Goal: Information Seeking & Learning: Learn about a topic

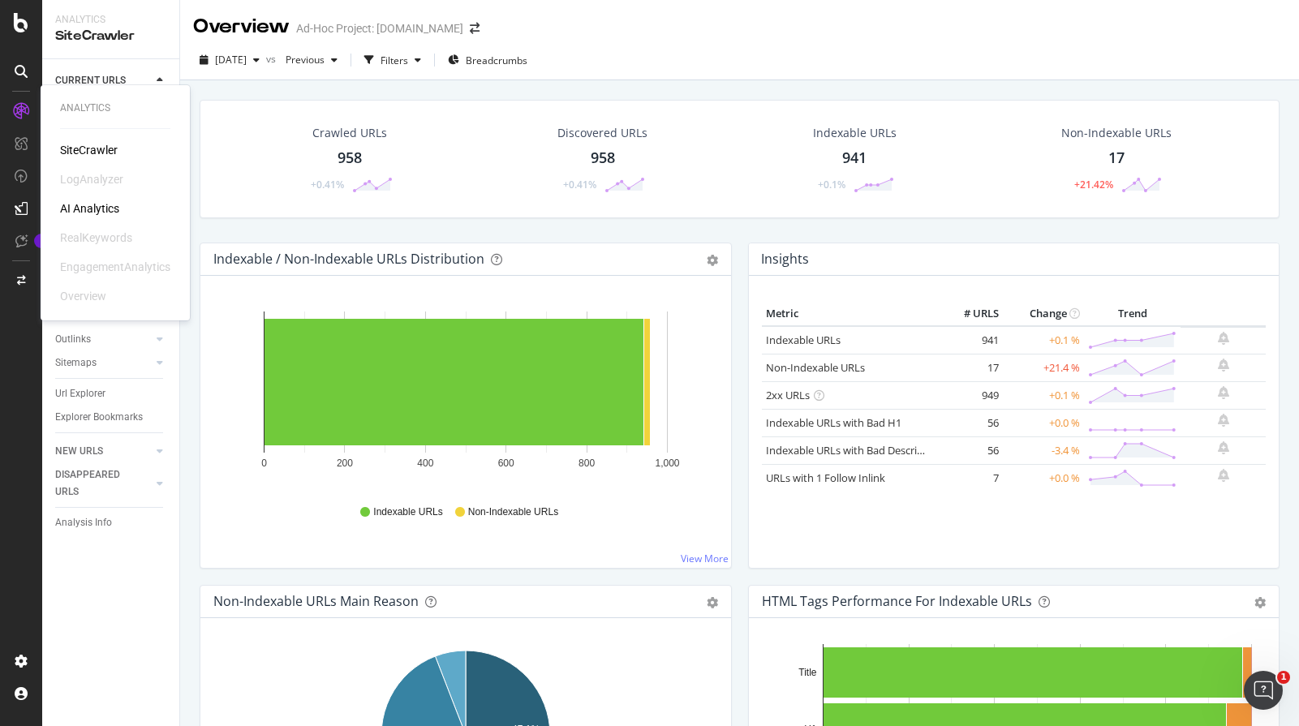
click at [106, 242] on div "RealKeywords" at bounding box center [96, 238] width 72 height 16
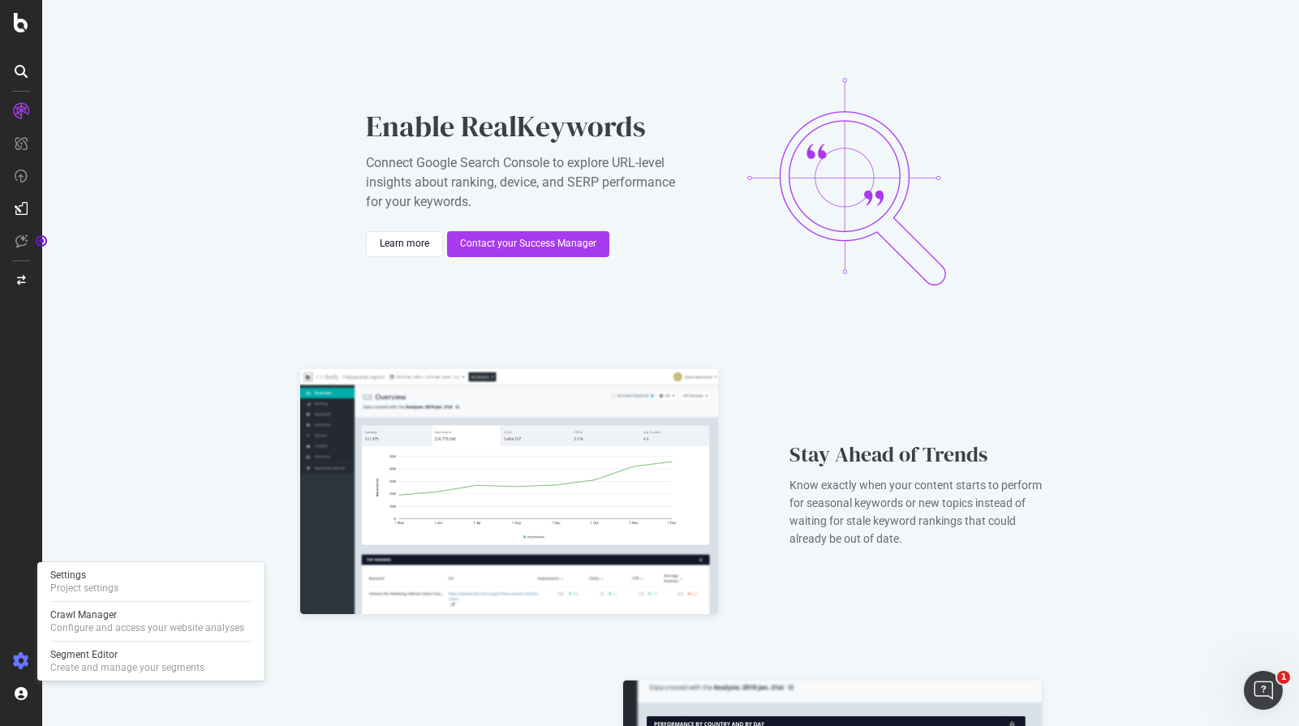
click at [28, 662] on icon at bounding box center [21, 661] width 16 height 16
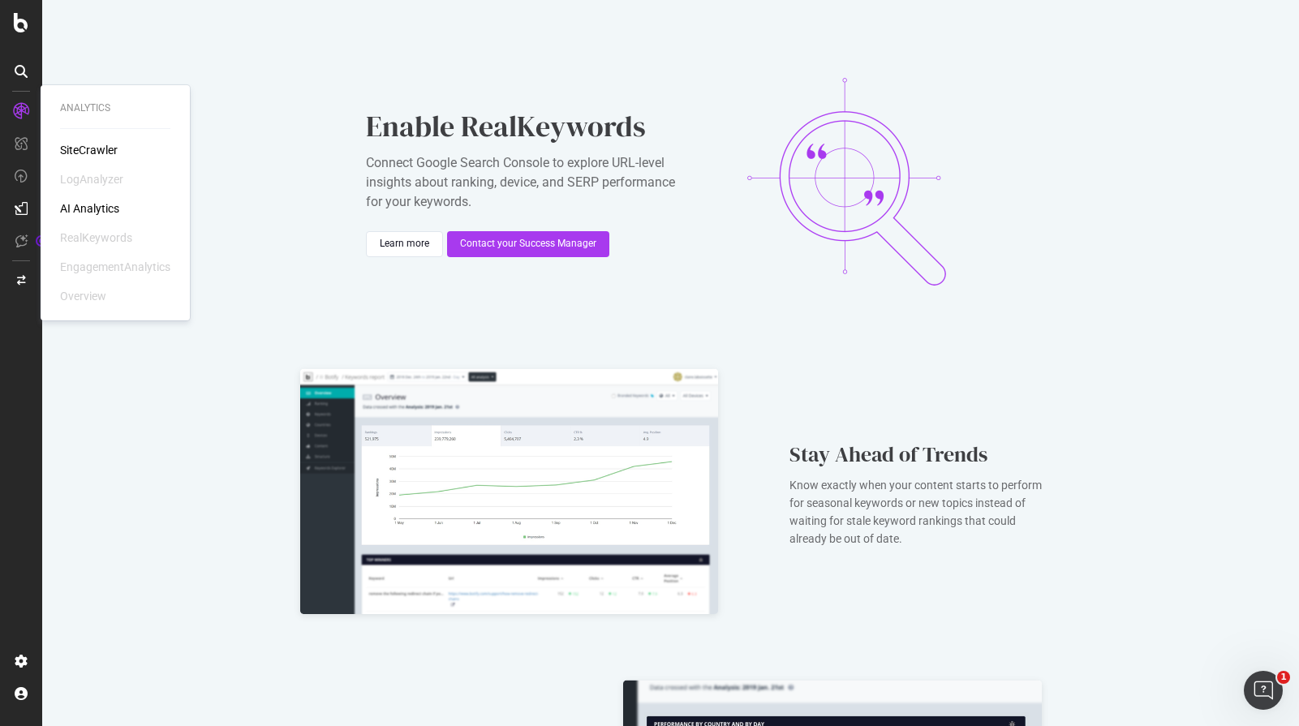
click at [105, 154] on div "SiteCrawler" at bounding box center [89, 150] width 58 height 16
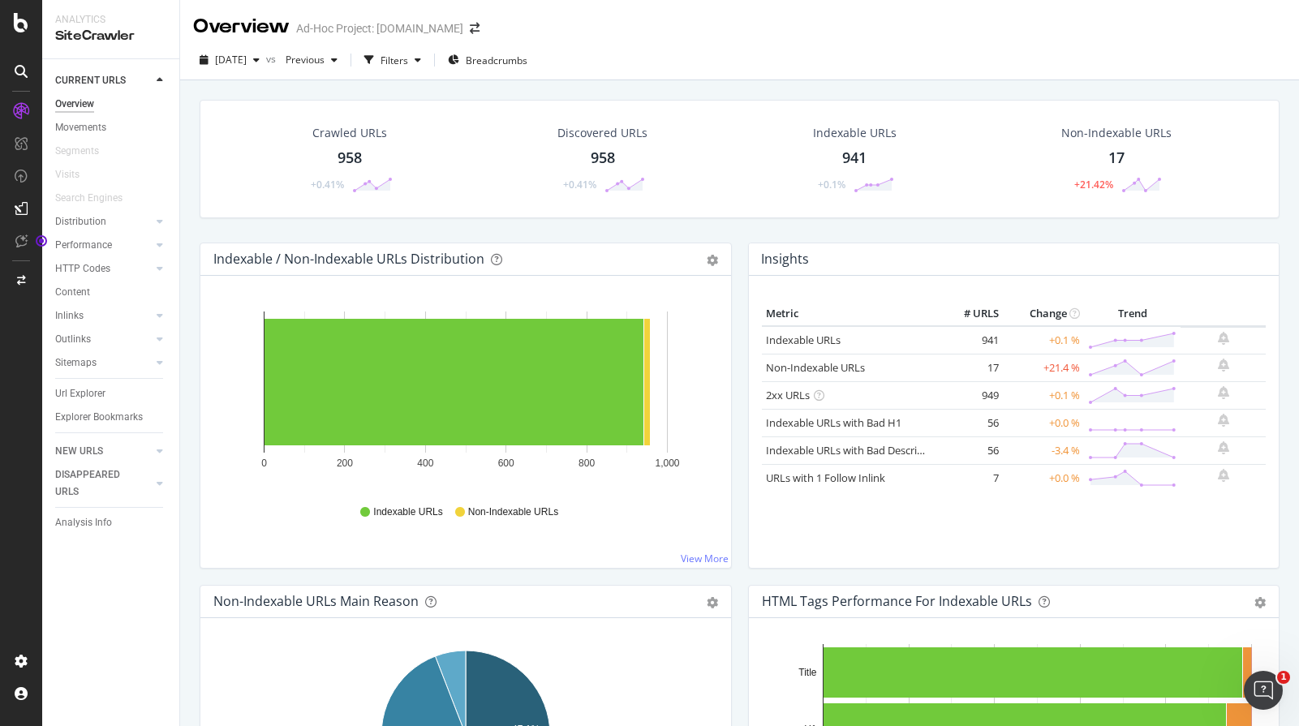
drag, startPoint x: 299, startPoint y: 234, endPoint x: 145, endPoint y: 182, distance: 162.6
click at [298, 234] on div "Crawled URLs 958 +0.41% Discovered URLs 958 +0.41% Indexable URLs 941 +0.1% Non…" at bounding box center [739, 171] width 1096 height 143
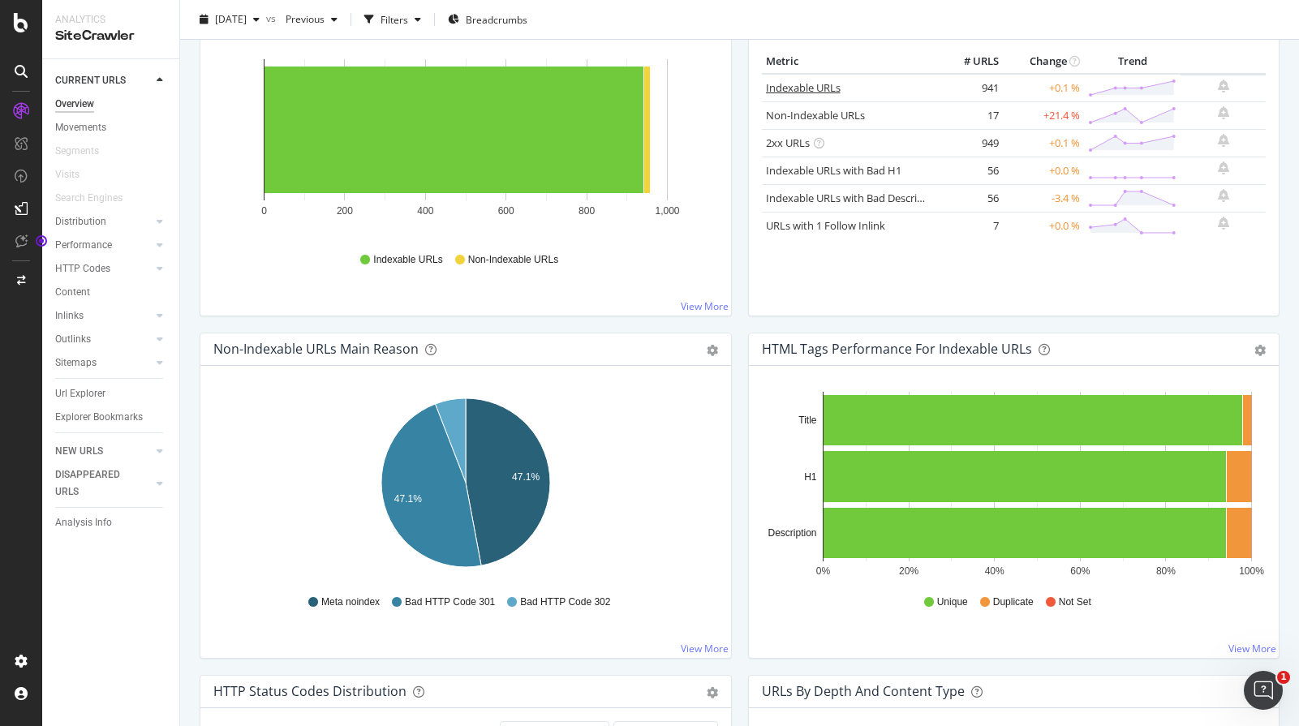
scroll to position [277, 0]
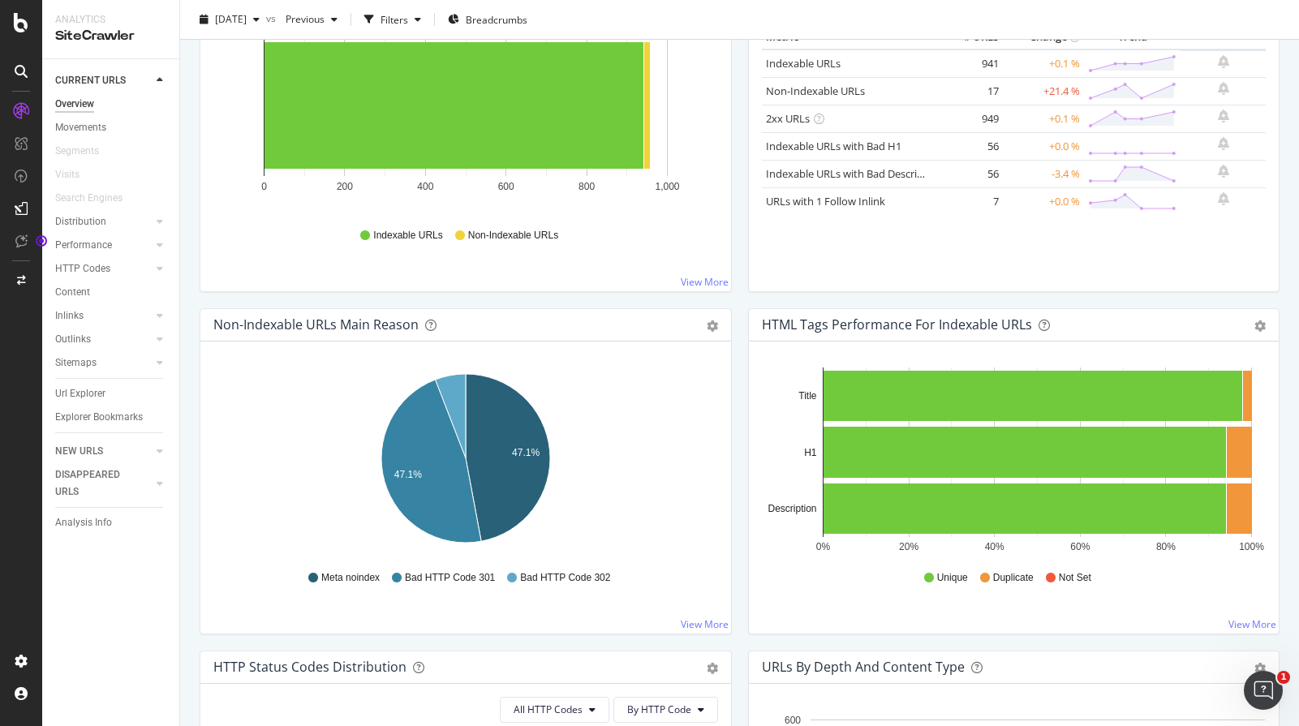
click at [813, 122] on div "2xx URLs" at bounding box center [850, 118] width 169 height 15
click at [798, 122] on link "2xx URLs" at bounding box center [788, 118] width 44 height 15
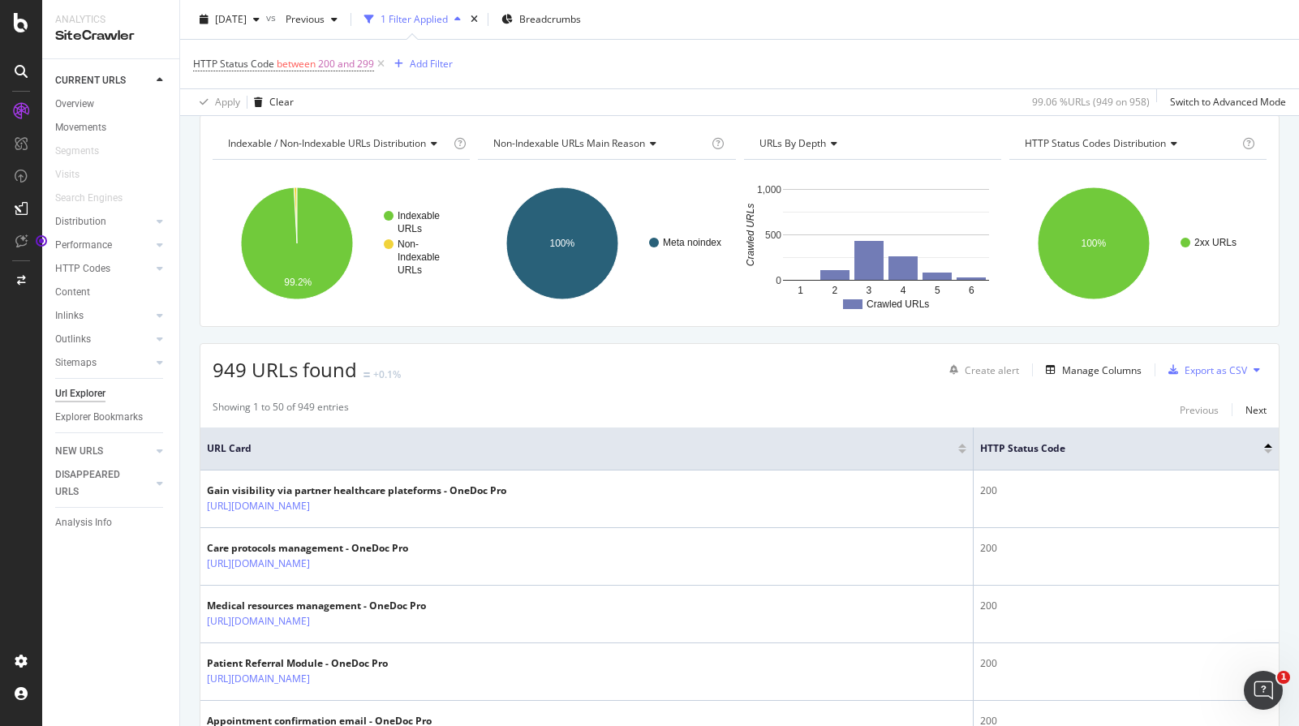
scroll to position [163, 0]
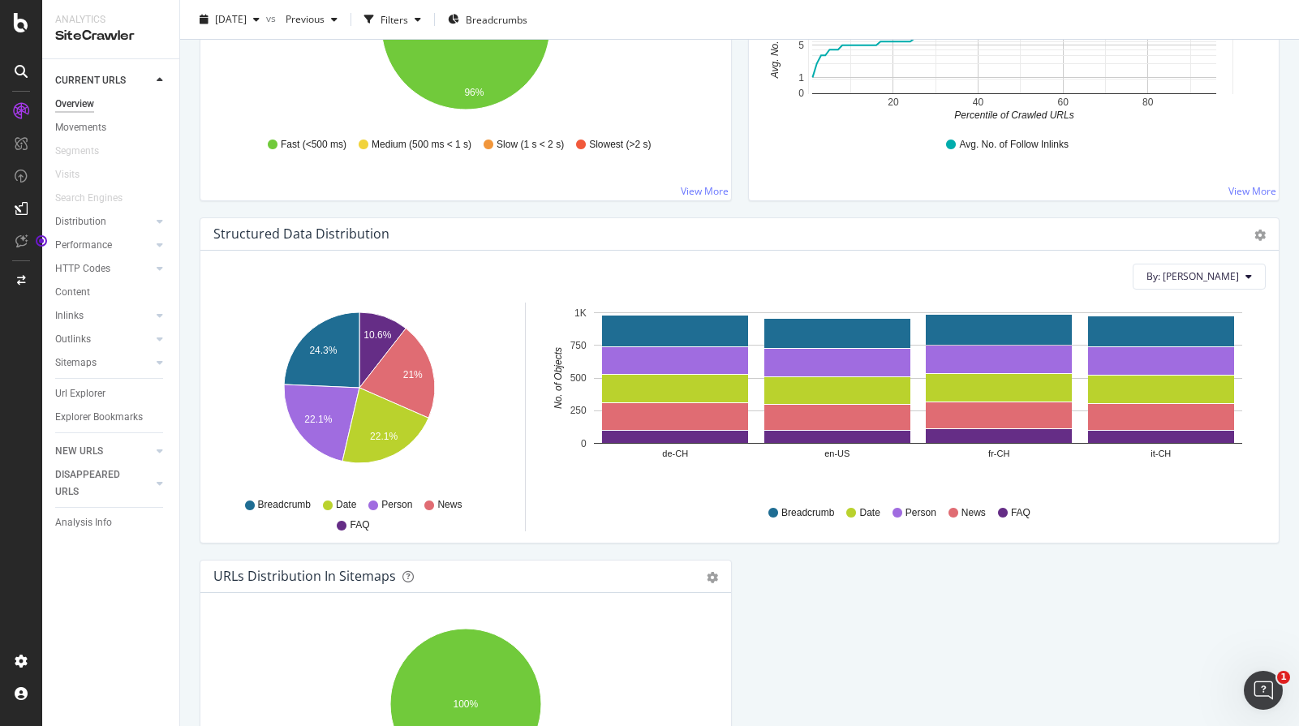
scroll to position [1477, 0]
